Goal: Book appointment/travel/reservation

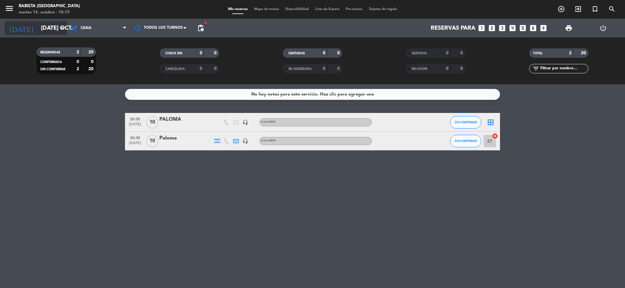
click at [38, 26] on input "[DATE] oct." at bounding box center [75, 28] width 74 height 13
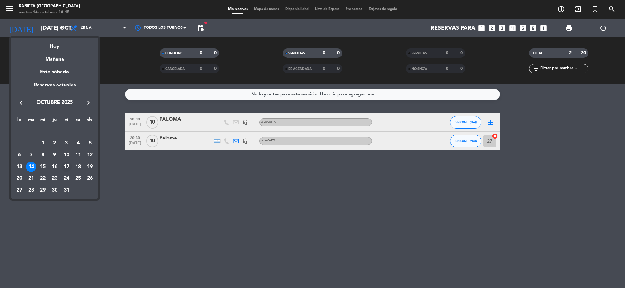
click at [66, 165] on div "17" at bounding box center [66, 167] width 11 height 11
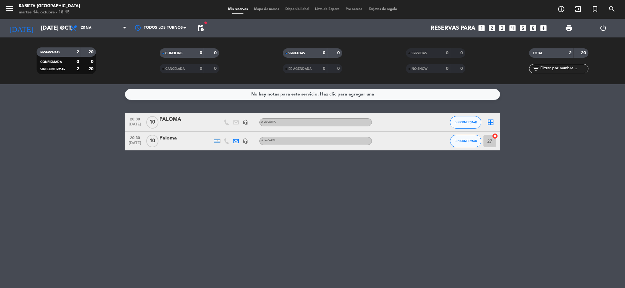
type input "vie. [DATE]"
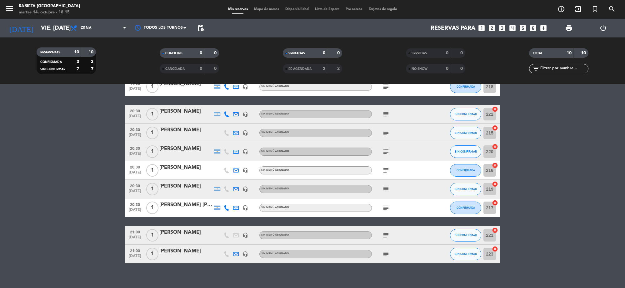
scroll to position [69, 0]
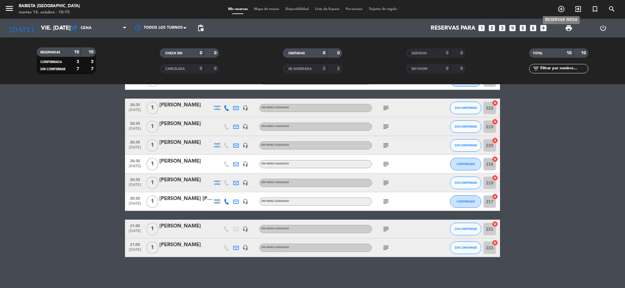
click at [561, 7] on icon "add_circle_outline" at bounding box center [560, 8] width 7 height 7
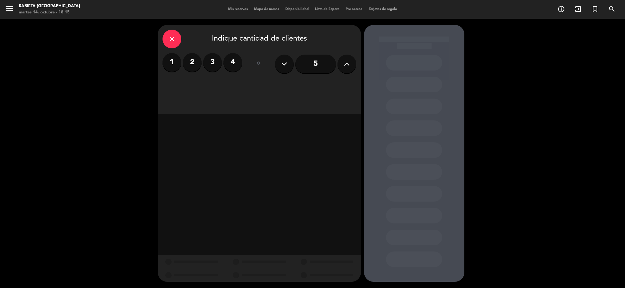
click at [166, 60] on label "1" at bounding box center [171, 62] width 19 height 19
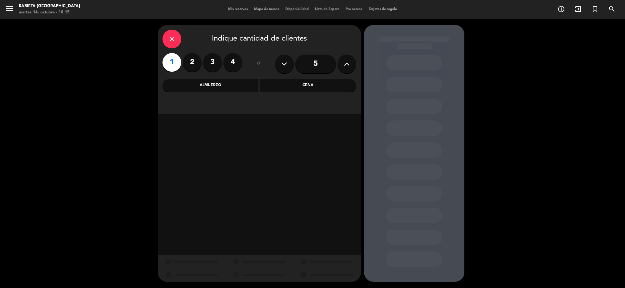
click at [233, 85] on div "Almuerzo" at bounding box center [210, 85] width 96 height 12
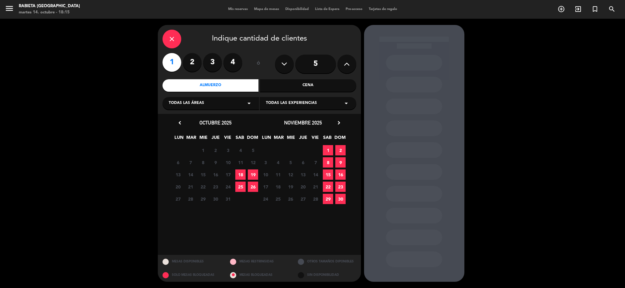
click at [238, 119] on div "chevron_left octubre 2025" at bounding box center [215, 123] width 87 height 8
click at [228, 171] on span "17" at bounding box center [228, 175] width 10 height 10
click at [171, 37] on icon "close" at bounding box center [171, 38] width 7 height 7
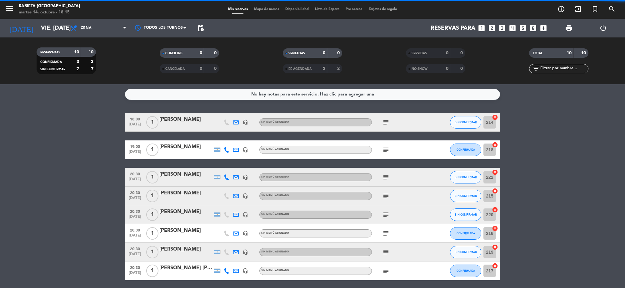
click at [200, 24] on span "pending_actions" at bounding box center [200, 27] width 7 height 7
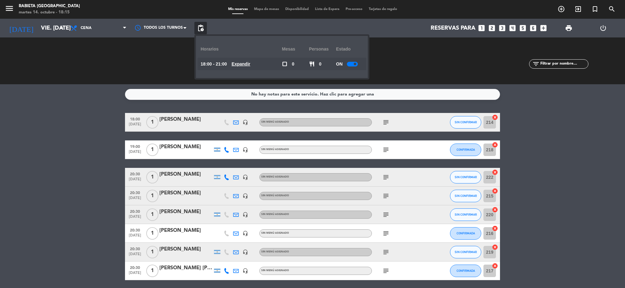
click at [200, 24] on span "pending_actions" at bounding box center [200, 27] width 7 height 7
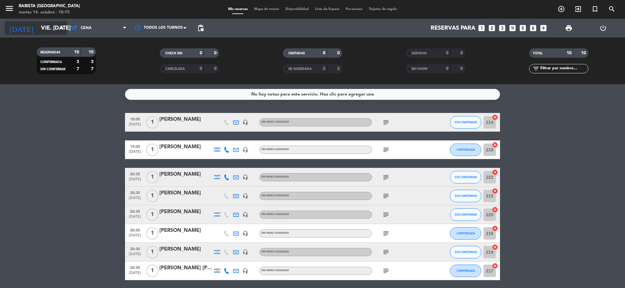
click at [43, 22] on input "vie. [DATE]" at bounding box center [75, 28] width 74 height 13
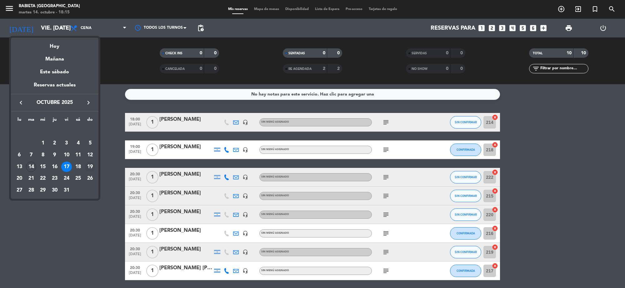
click at [87, 164] on div "19" at bounding box center [90, 167] width 11 height 11
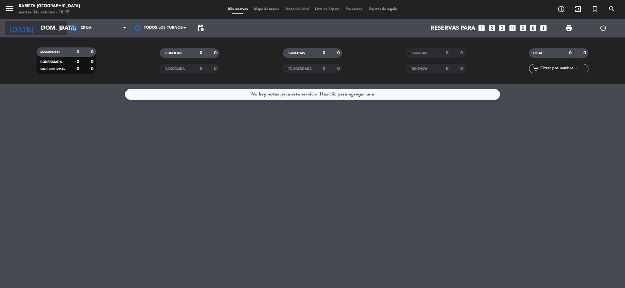
click at [41, 27] on input "dom. [DATE]" at bounding box center [75, 28] width 74 height 13
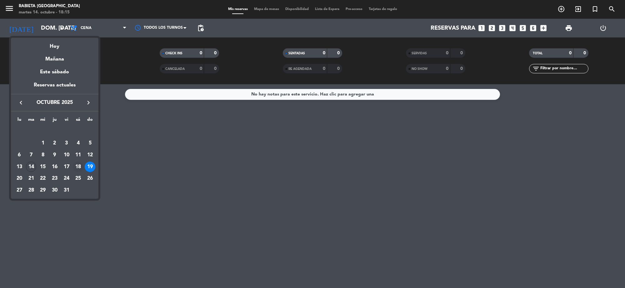
click at [78, 164] on div "18" at bounding box center [78, 167] width 11 height 11
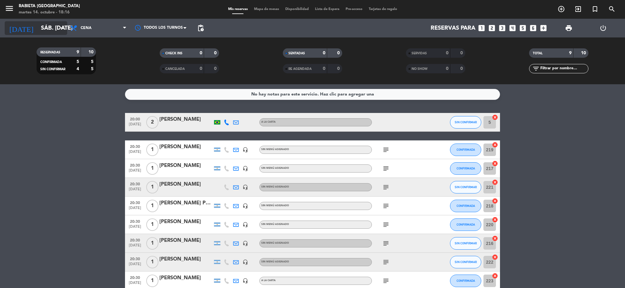
click at [44, 25] on input "sáb. [DATE]" at bounding box center [75, 28] width 74 height 13
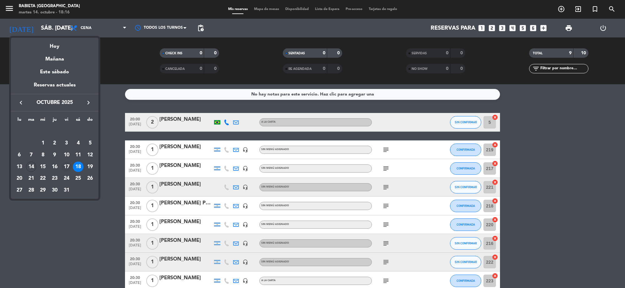
click at [67, 166] on div "17" at bounding box center [66, 167] width 11 height 11
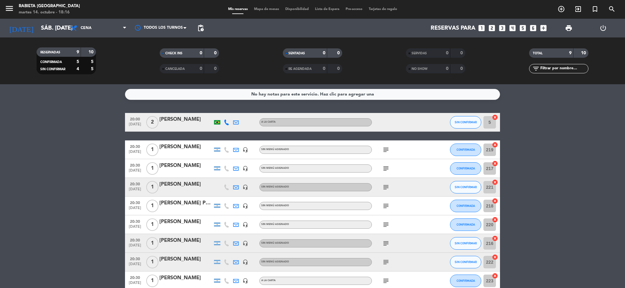
type input "vie. [DATE]"
